Goal: Transaction & Acquisition: Purchase product/service

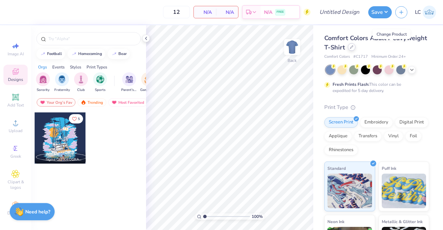
click at [356, 50] on div at bounding box center [352, 47] width 8 height 8
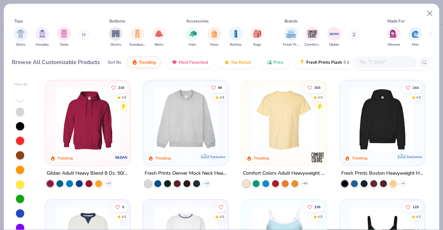
click at [82, 35] on button at bounding box center [84, 34] width 10 height 10
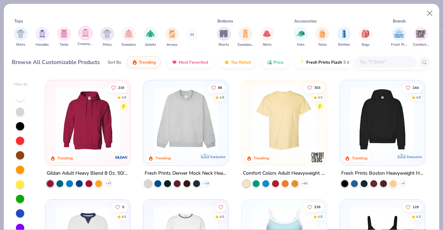
click at [86, 37] on div "filter for Crewnecks" at bounding box center [86, 33] width 14 height 14
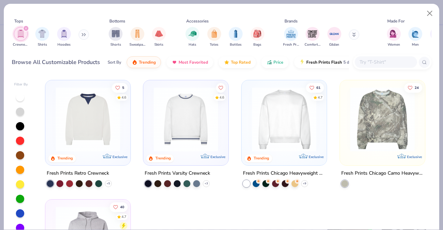
click at [285, 123] on img at bounding box center [284, 119] width 71 height 64
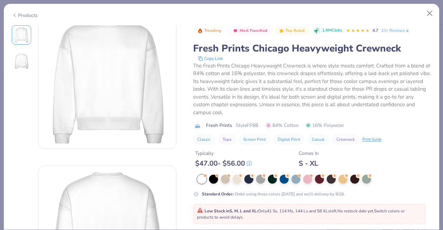
scroll to position [11, 0]
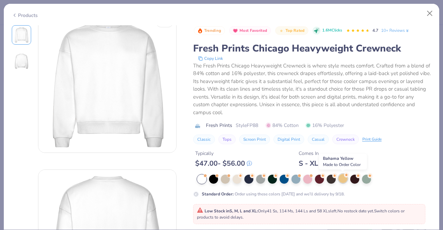
click at [343, 178] on div at bounding box center [343, 178] width 9 height 9
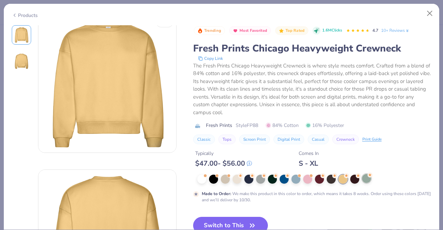
click at [364, 178] on div at bounding box center [366, 178] width 9 height 9
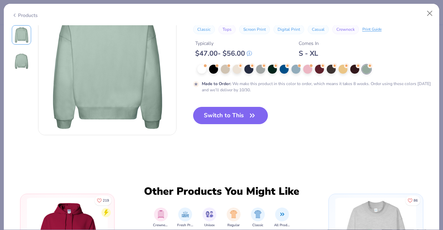
scroll to position [184, 0]
click at [233, 110] on button "Switch to This" at bounding box center [230, 115] width 75 height 17
type input "50"
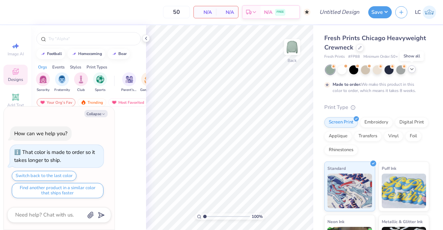
click at [410, 68] on icon at bounding box center [412, 69] width 6 height 6
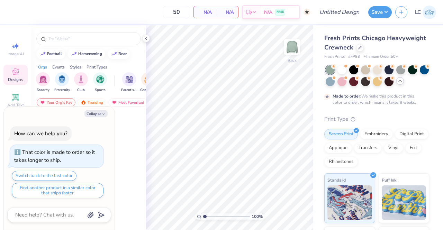
type textarea "x"
